Goal: Find specific page/section: Find specific page/section

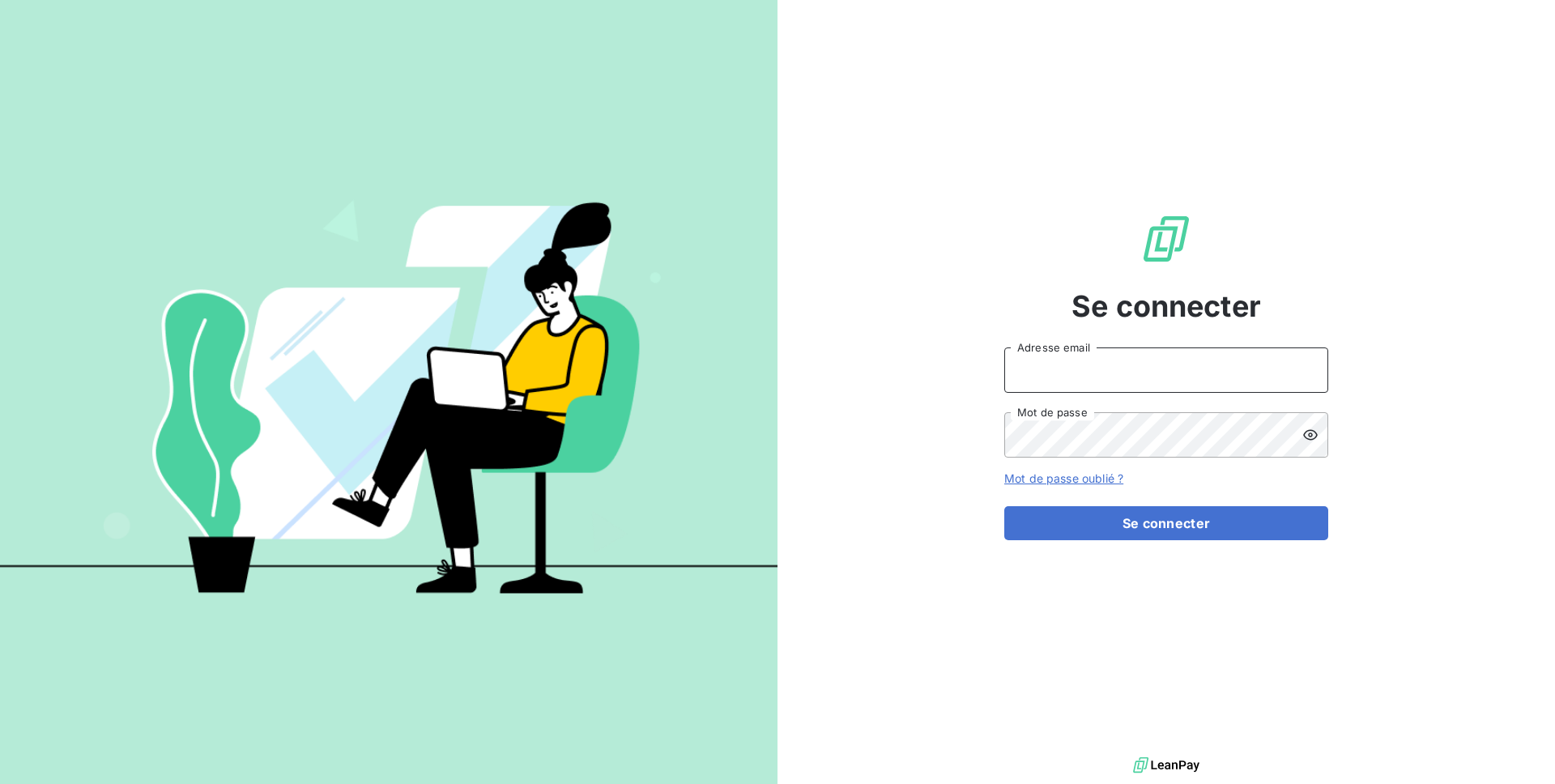
click at [1181, 368] on input "Adresse email" at bounding box center [1166, 370] width 324 height 45
type input "admin@custimoocanada"
click at [1005, 506] on button "Se connecter" at bounding box center [1166, 523] width 324 height 34
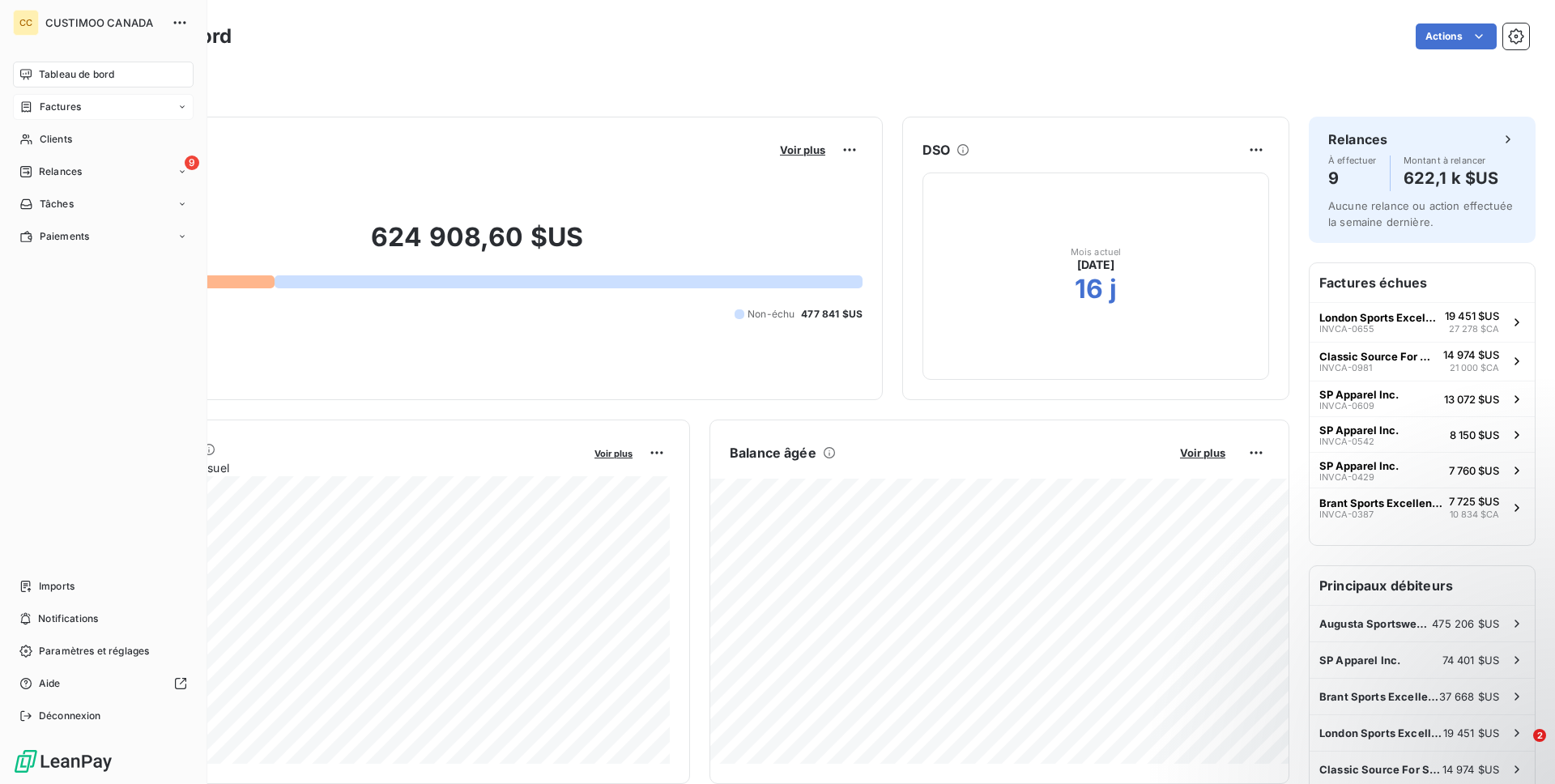
click at [82, 109] on div "Factures" at bounding box center [103, 107] width 181 height 26
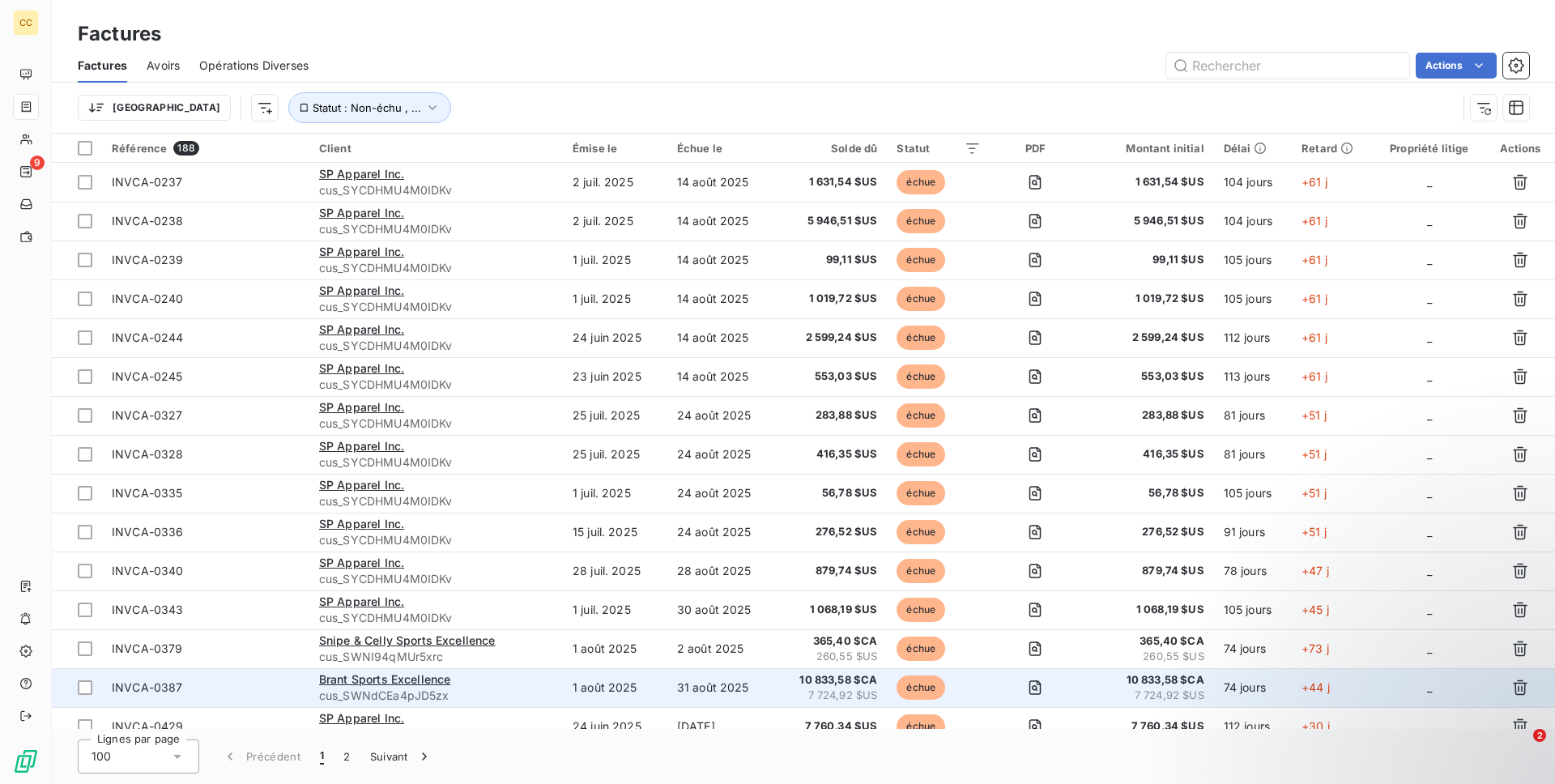
click at [507, 696] on span "cus_SWNdCEa4pJD5zx" at bounding box center [436, 695] width 234 height 16
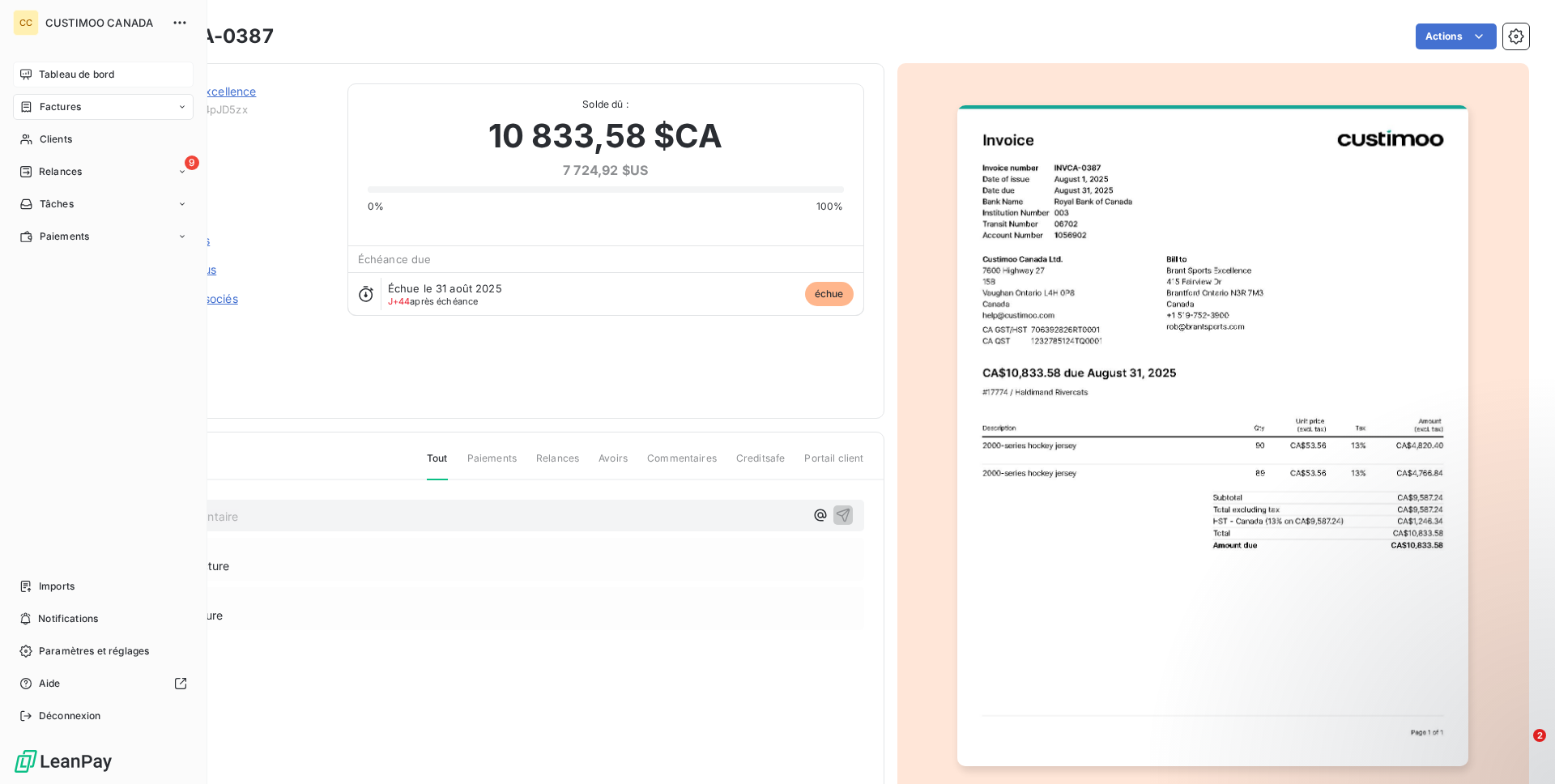
click at [45, 66] on div "Tableau de bord" at bounding box center [103, 74] width 181 height 26
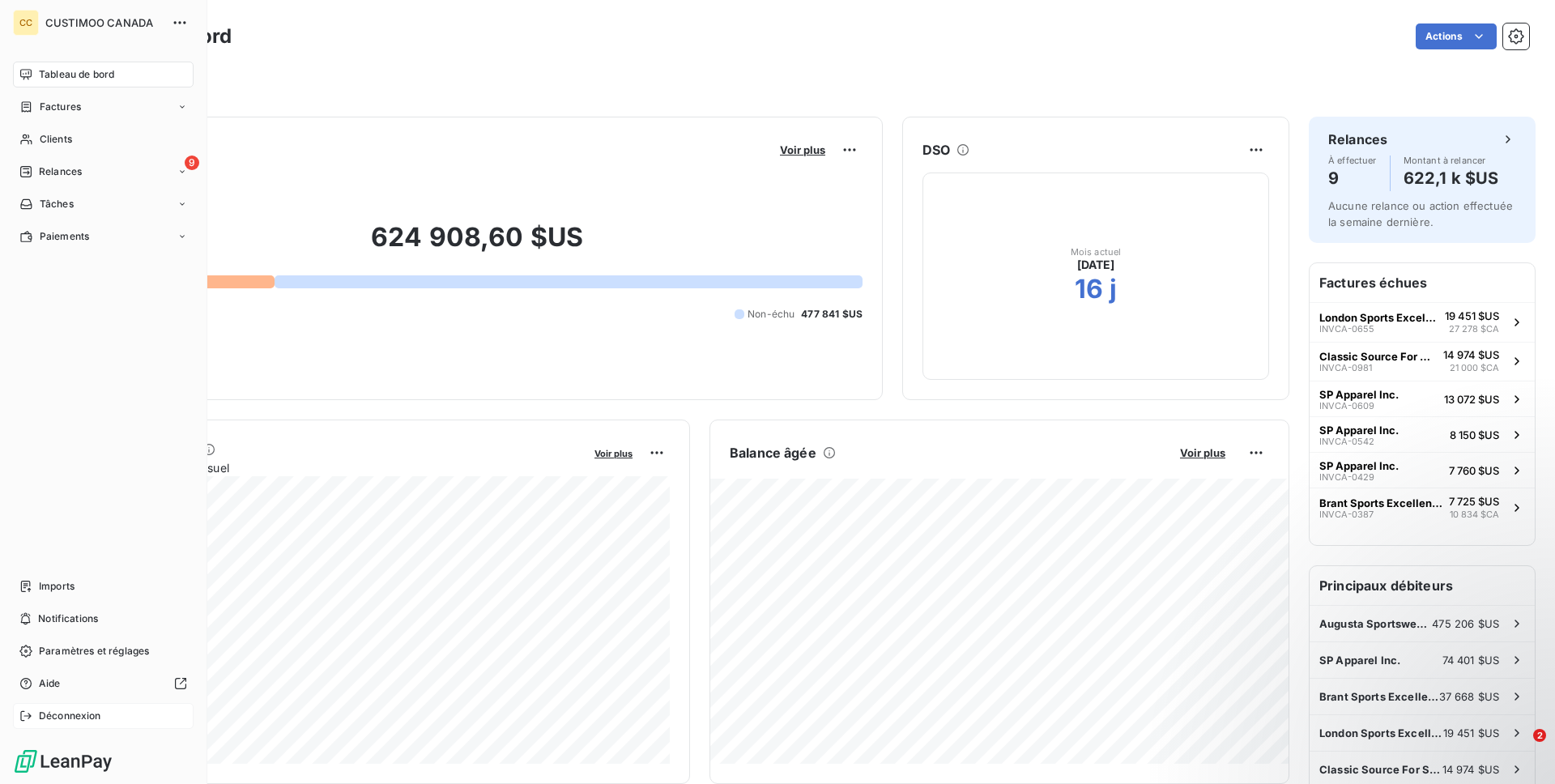
click at [41, 708] on span "Déconnexion" at bounding box center [70, 715] width 62 height 14
